Goal: Entertainment & Leisure: Consume media (video, audio)

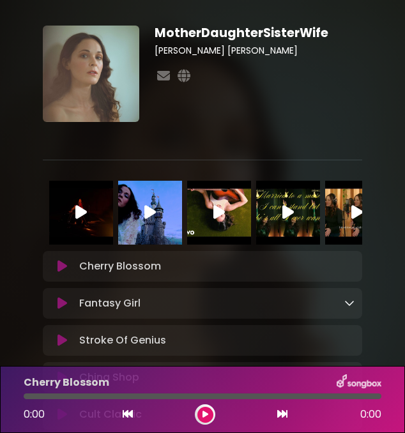
click at [63, 264] on icon at bounding box center [62, 266] width 10 height 13
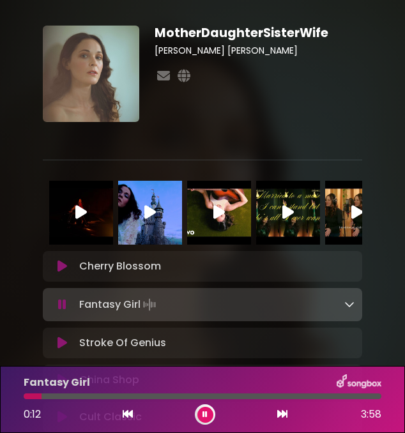
click at [50, 260] on button at bounding box center [62, 266] width 24 height 13
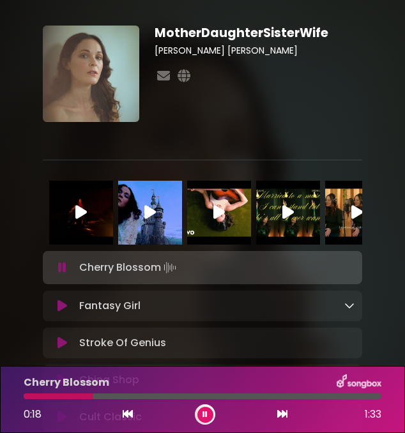
click at [206, 413] on icon at bounding box center [205, 415] width 5 height 8
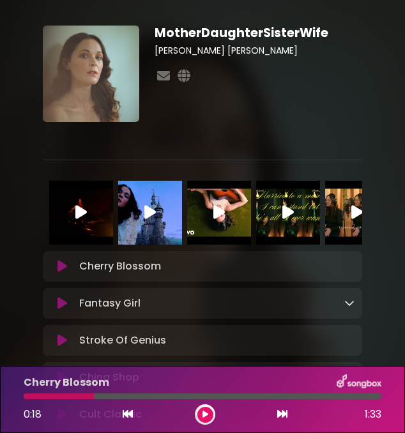
click at [61, 305] on icon at bounding box center [62, 303] width 10 height 13
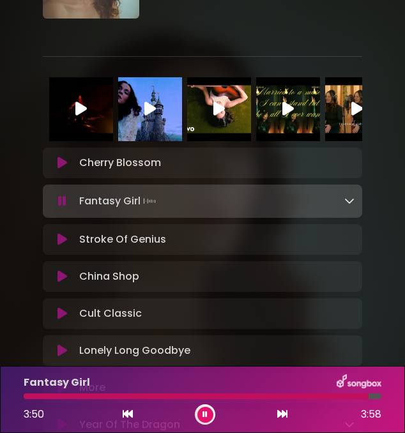
scroll to position [106, 0]
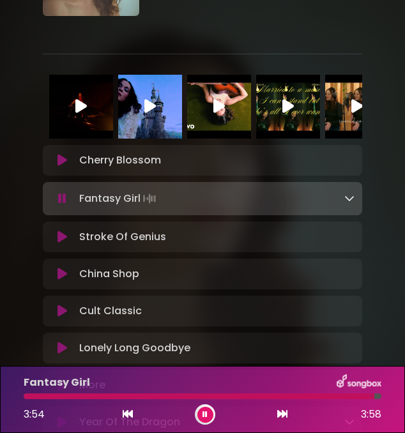
click at [62, 239] on icon at bounding box center [62, 237] width 10 height 13
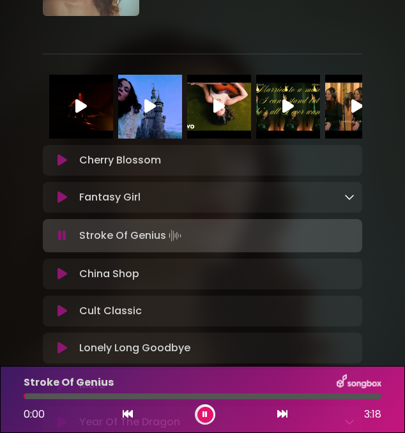
click at [208, 418] on button at bounding box center [205, 415] width 16 height 16
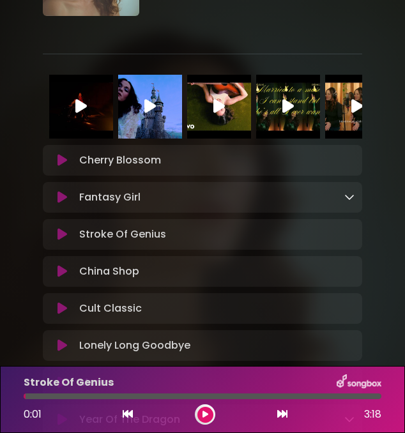
click at [201, 417] on button at bounding box center [205, 415] width 16 height 16
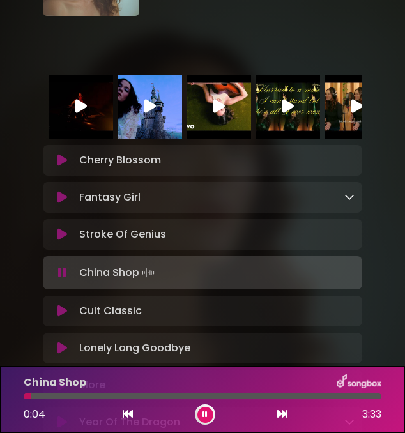
click at [201, 414] on button at bounding box center [205, 415] width 16 height 16
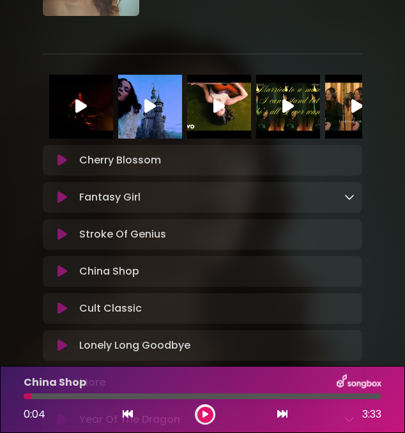
click at [203, 411] on icon at bounding box center [206, 415] width 6 height 8
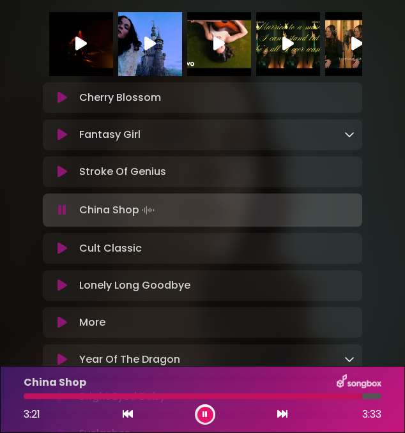
scroll to position [174, 0]
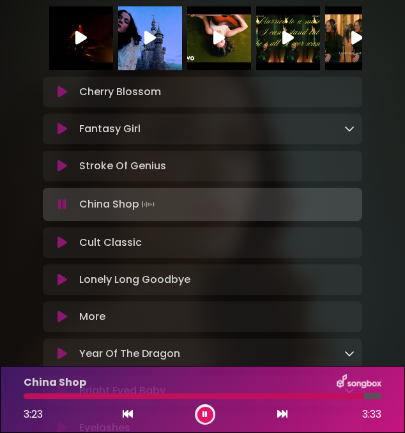
click at [62, 243] on icon at bounding box center [62, 242] width 10 height 13
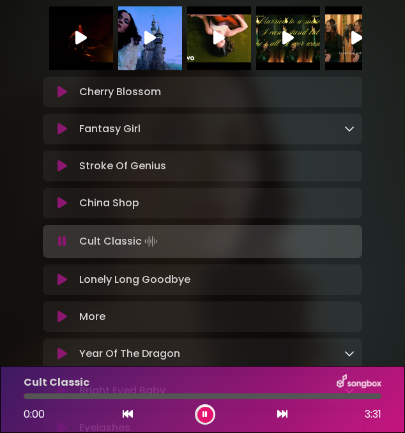
click at [209, 413] on button at bounding box center [205, 415] width 16 height 16
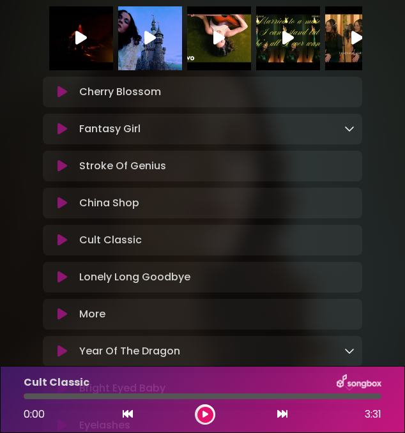
click at [206, 420] on button at bounding box center [205, 415] width 16 height 16
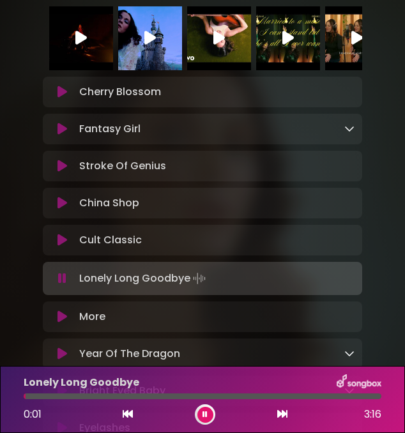
click at [204, 414] on icon at bounding box center [205, 415] width 5 height 8
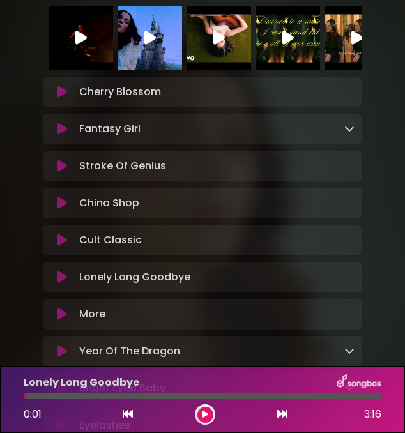
click at [197, 407] on button at bounding box center [205, 415] width 16 height 16
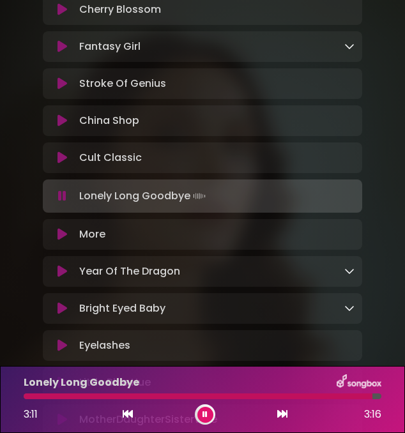
scroll to position [257, 0]
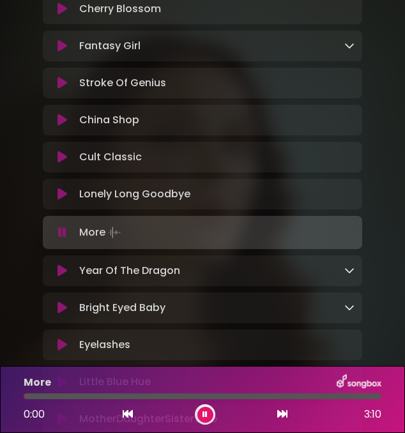
click at [59, 234] on icon at bounding box center [62, 232] width 8 height 13
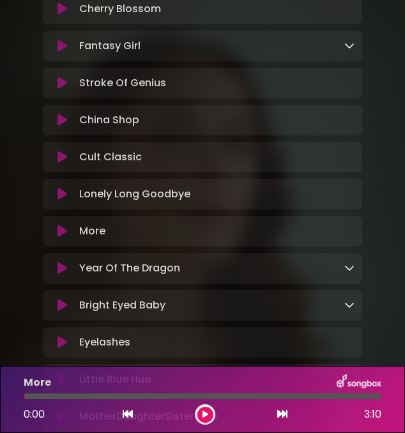
click at [204, 416] on icon at bounding box center [206, 415] width 6 height 8
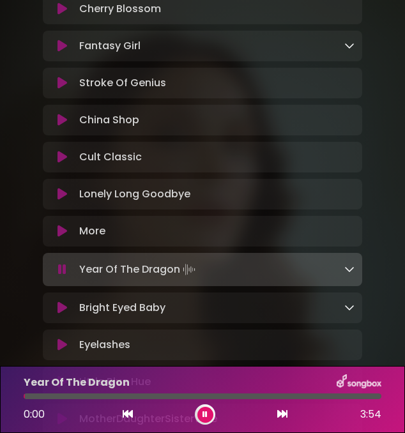
click at [204, 413] on icon at bounding box center [205, 415] width 5 height 8
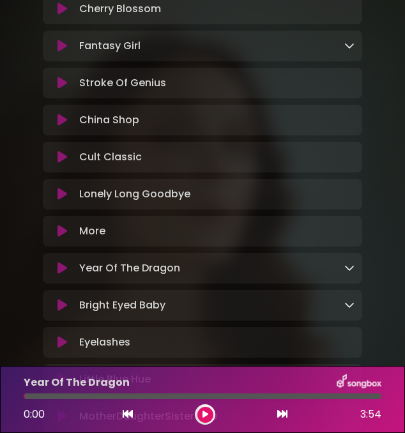
click at [208, 417] on icon at bounding box center [206, 415] width 6 height 8
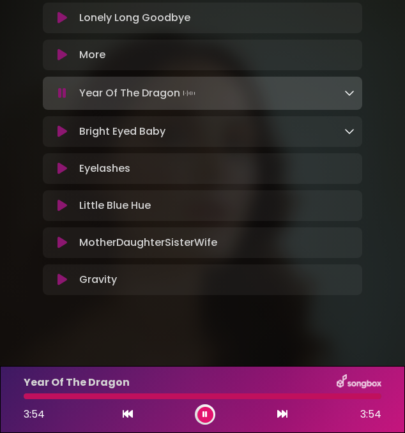
scroll to position [432, 0]
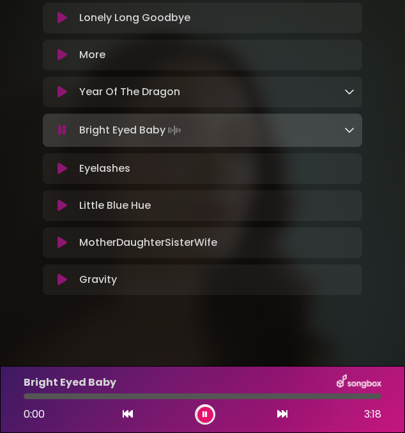
click at [62, 135] on icon at bounding box center [62, 130] width 8 height 13
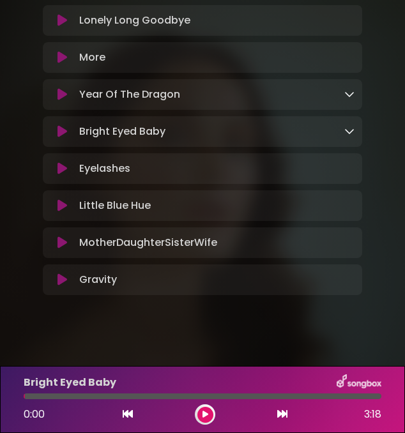
click at [50, 125] on button at bounding box center [62, 131] width 24 height 13
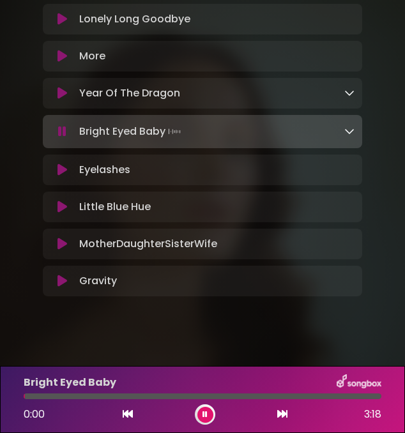
scroll to position [434, 0]
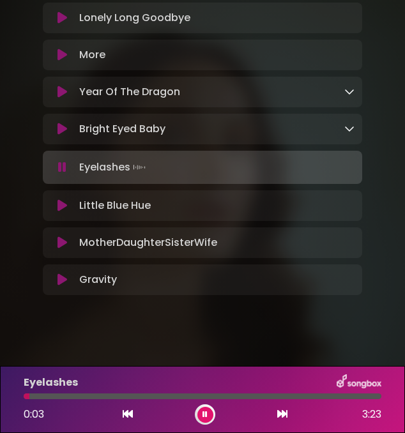
drag, startPoint x: 208, startPoint y: 417, endPoint x: 84, endPoint y: 76, distance: 362.6
click at [208, 417] on button at bounding box center [205, 415] width 16 height 16
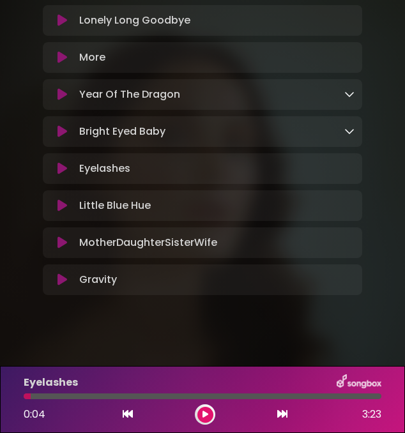
scroll to position [432, 0]
click at [197, 407] on button at bounding box center [205, 415] width 16 height 16
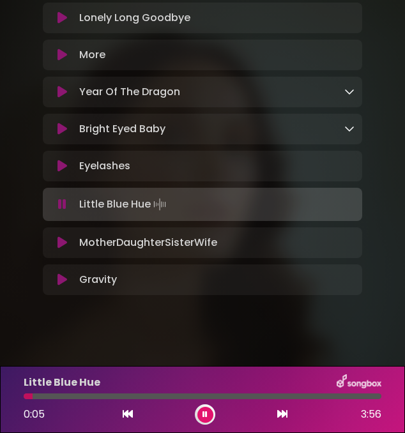
click at [61, 249] on icon at bounding box center [62, 242] width 10 height 13
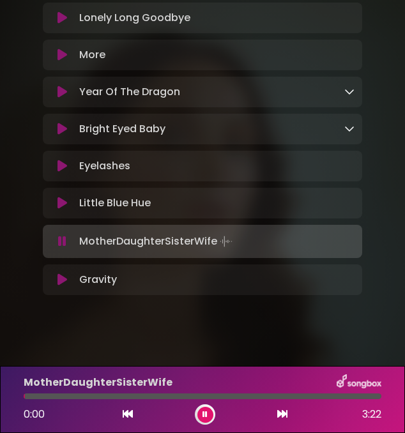
click at [209, 412] on button at bounding box center [205, 415] width 16 height 16
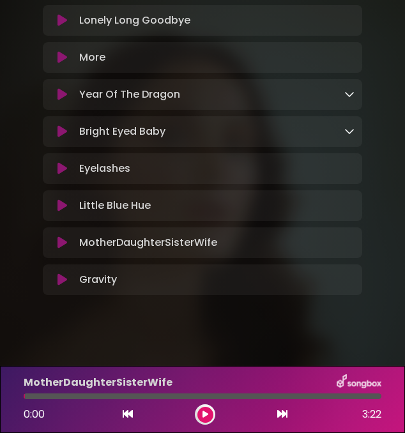
click at [197, 407] on button at bounding box center [205, 415] width 16 height 16
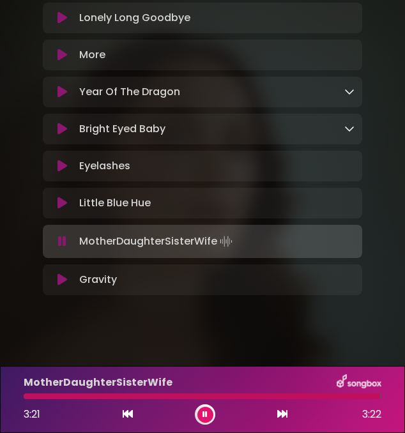
click at [63, 203] on icon at bounding box center [62, 203] width 10 height 13
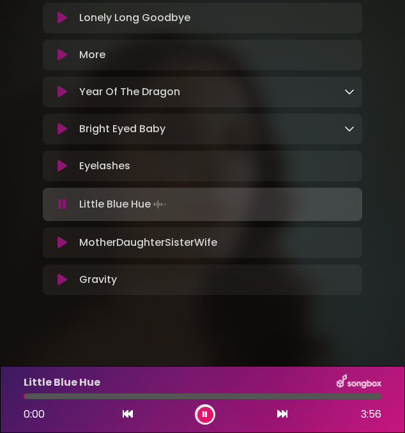
click at [50, 198] on button at bounding box center [62, 204] width 24 height 13
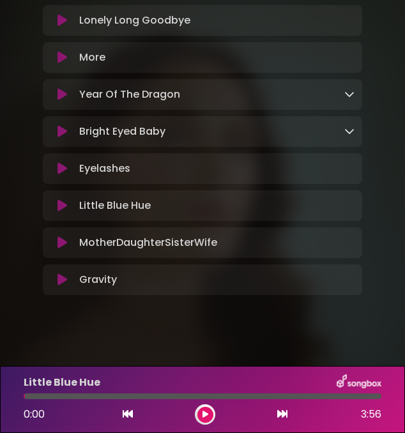
click at [50, 199] on button at bounding box center [62, 205] width 24 height 13
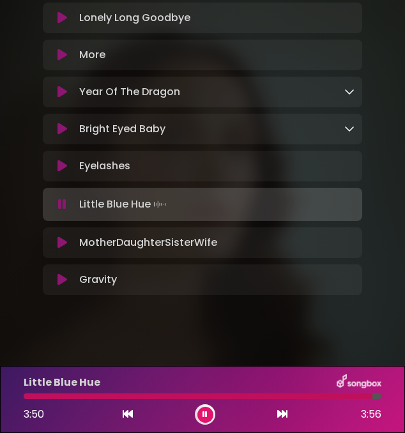
click at [60, 281] on icon at bounding box center [62, 279] width 10 height 13
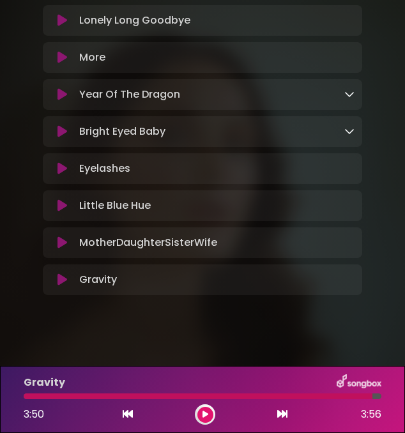
scroll to position [432, 0]
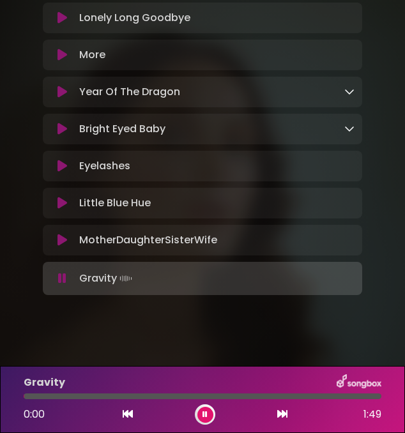
click at [204, 418] on icon at bounding box center [205, 415] width 5 height 8
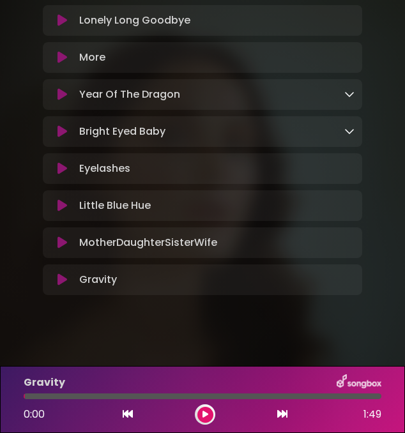
click at [197, 407] on button at bounding box center [205, 415] width 16 height 16
